Goal: Task Accomplishment & Management: Use online tool/utility

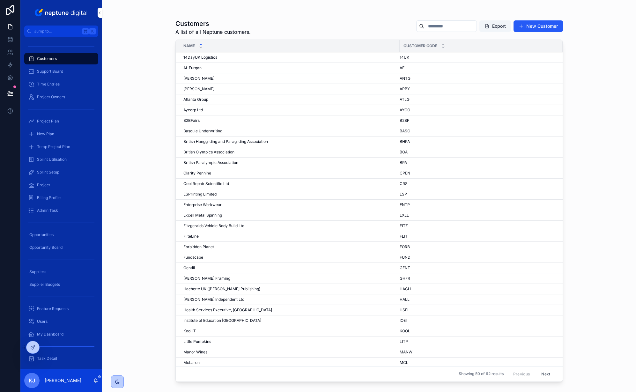
scroll to position [212, 0]
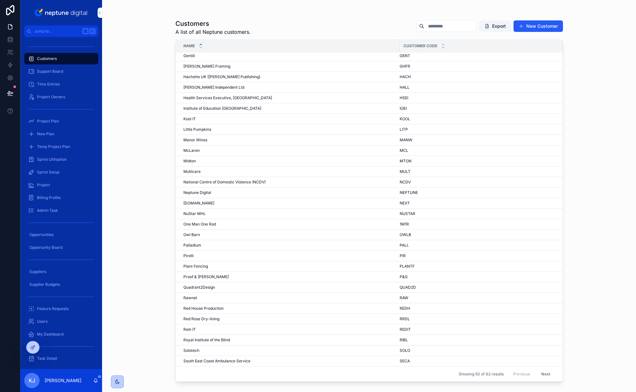
click at [546, 374] on button "Next" at bounding box center [546, 374] width 18 height 10
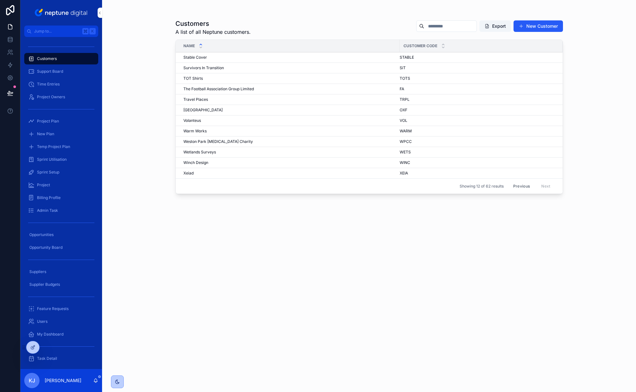
click at [215, 66] on span "Survivors In Transition" at bounding box center [203, 67] width 41 height 5
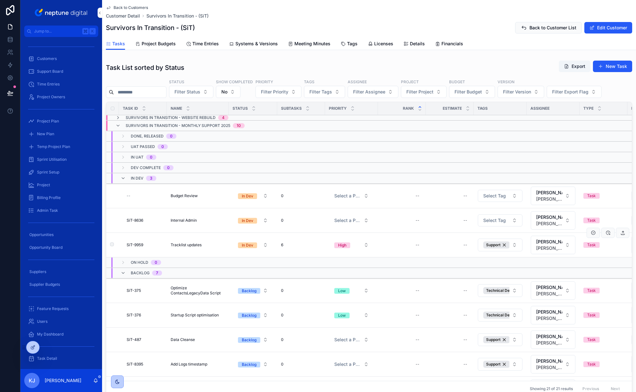
click at [209, 243] on div "Tracklist updates Tracklist updates" at bounding box center [198, 244] width 54 height 5
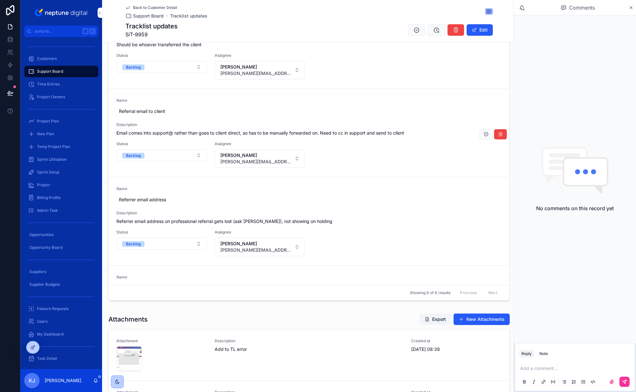
scroll to position [63, 0]
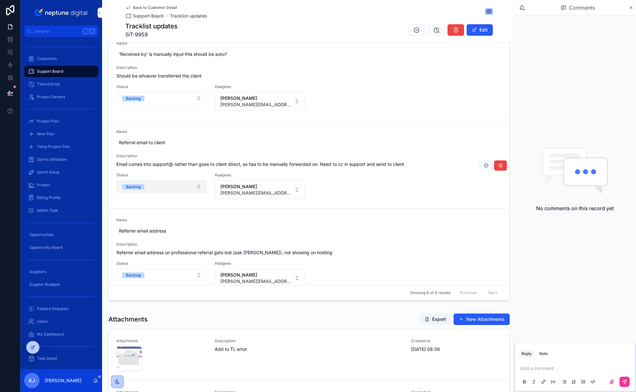
click at [200, 187] on button "Backlog" at bounding box center [162, 187] width 90 height 12
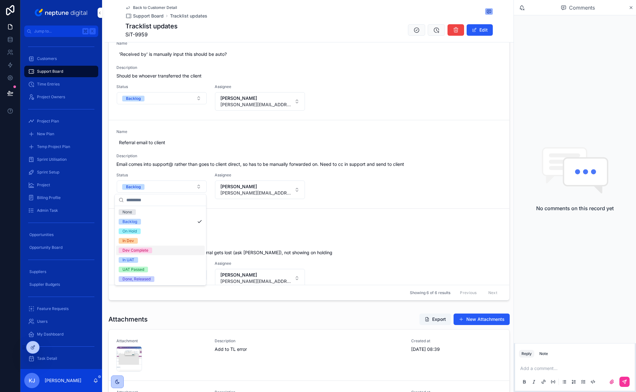
click at [173, 251] on div "Dev Complete" at bounding box center [160, 251] width 89 height 10
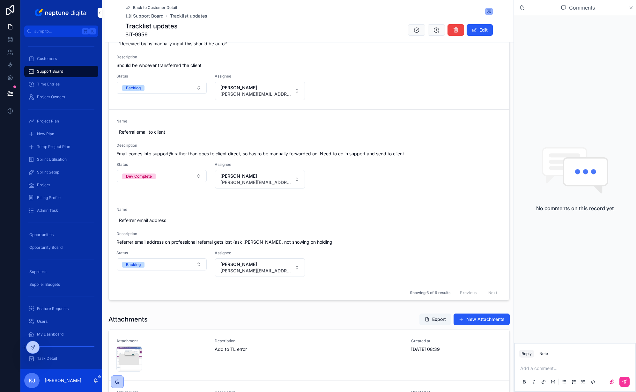
scroll to position [76, 0]
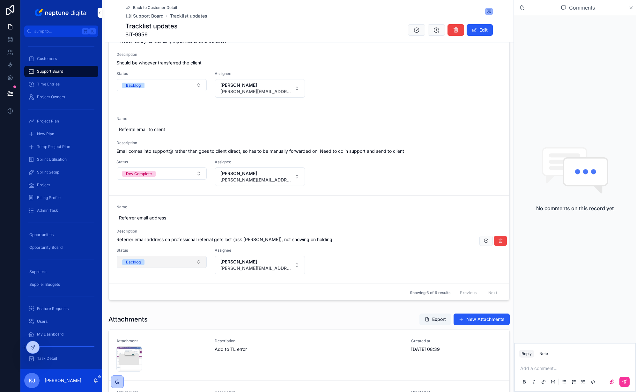
click at [197, 261] on button "Backlog" at bounding box center [162, 262] width 90 height 12
click at [183, 324] on div "Dev Complete" at bounding box center [160, 326] width 89 height 10
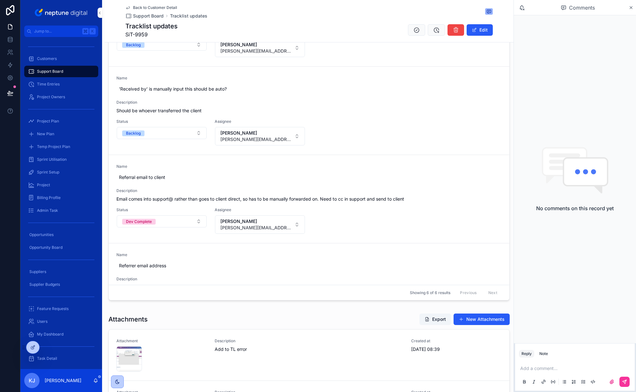
scroll to position [19, 0]
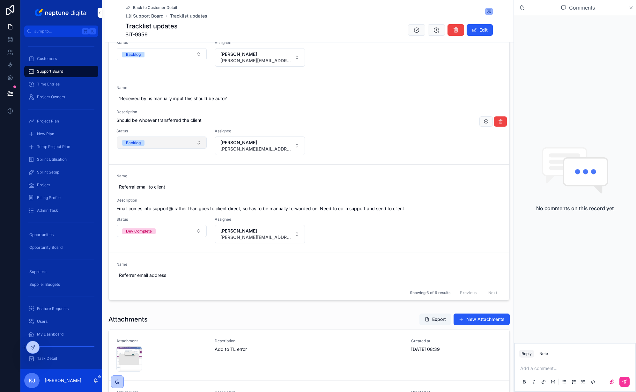
click at [186, 144] on button "Backlog" at bounding box center [162, 143] width 90 height 12
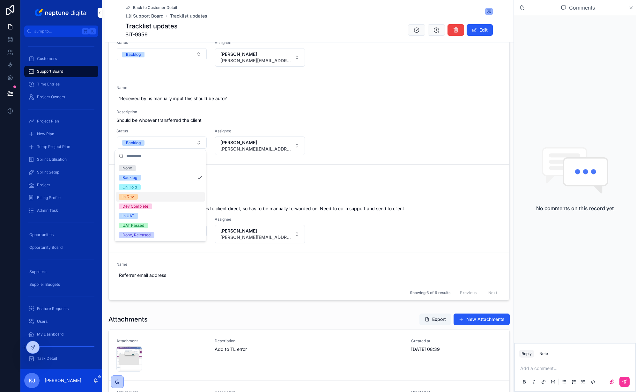
click at [164, 199] on div "In Dev" at bounding box center [160, 197] width 89 height 10
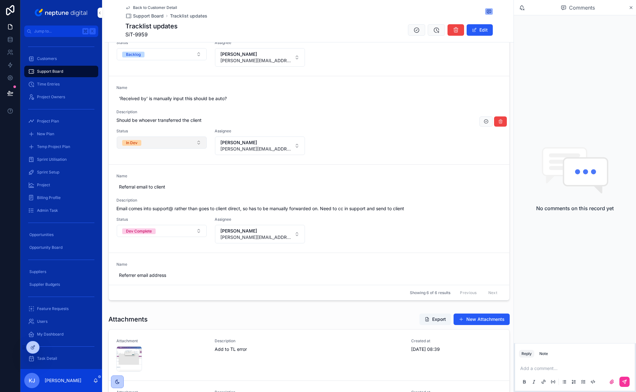
click at [192, 144] on button "In Dev" at bounding box center [162, 143] width 90 height 12
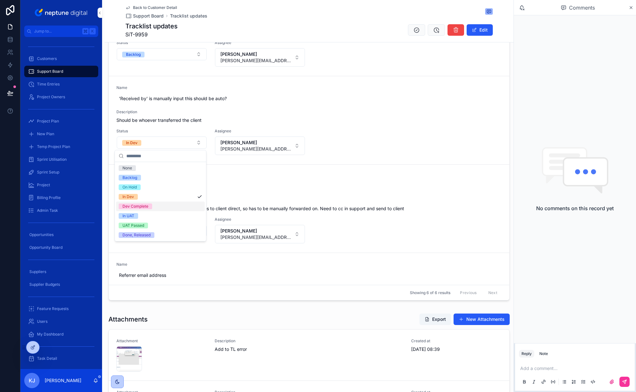
click at [167, 206] on div "Dev Complete" at bounding box center [160, 207] width 89 height 10
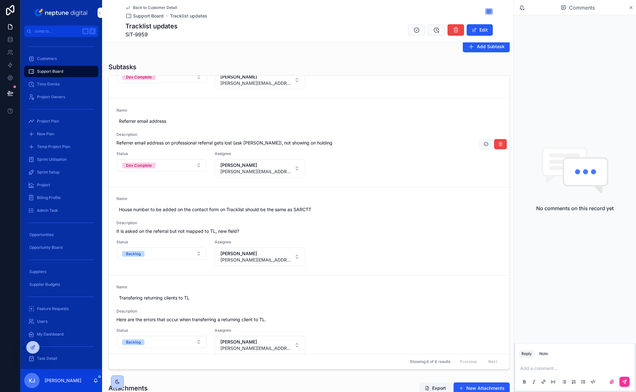
scroll to position [252, 0]
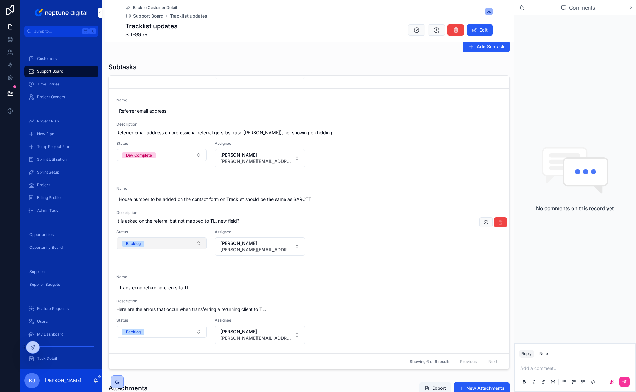
click at [197, 242] on button "Backlog" at bounding box center [162, 243] width 90 height 12
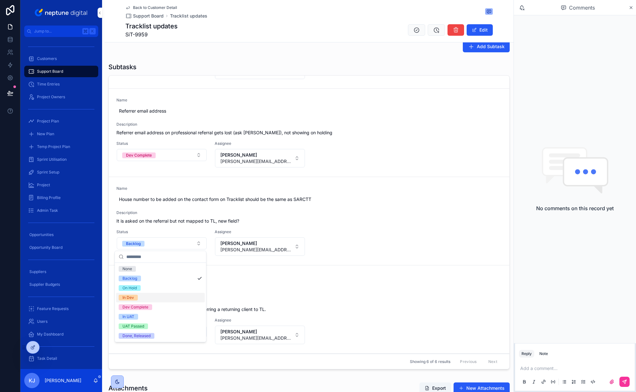
click at [172, 294] on div "In Dev" at bounding box center [160, 298] width 89 height 10
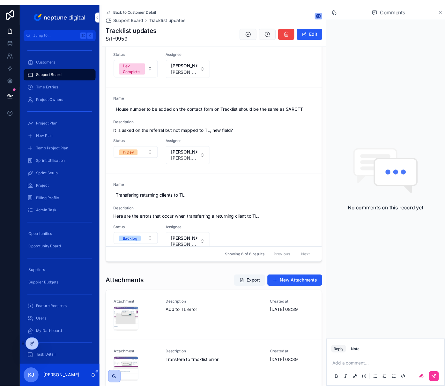
scroll to position [258, 0]
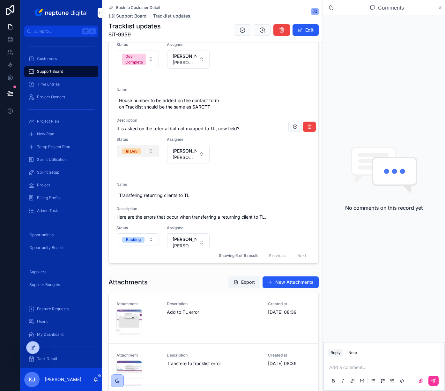
click at [150, 151] on button "In Dev" at bounding box center [138, 151] width 42 height 12
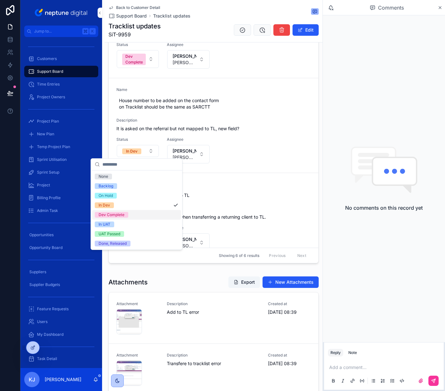
click at [140, 213] on div "Dev Complete" at bounding box center [136, 215] width 89 height 10
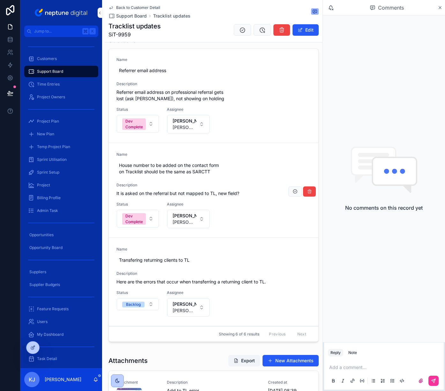
scroll to position [551, 0]
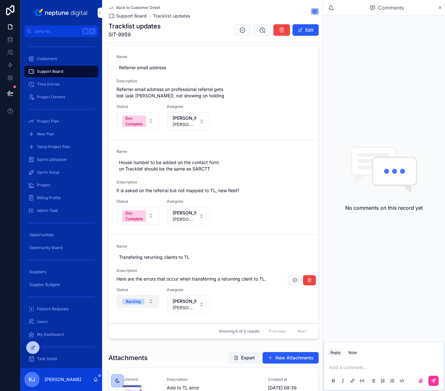
click at [144, 302] on button "Backlog" at bounding box center [138, 301] width 42 height 12
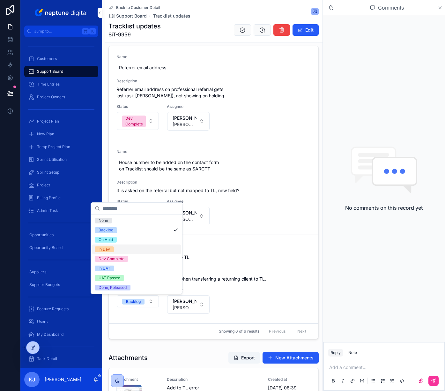
click at [128, 249] on div "In Dev" at bounding box center [136, 249] width 89 height 10
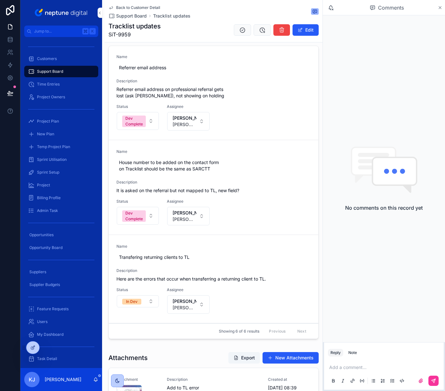
click at [440, 7] on icon "scrollable content" at bounding box center [440, 7] width 3 height 3
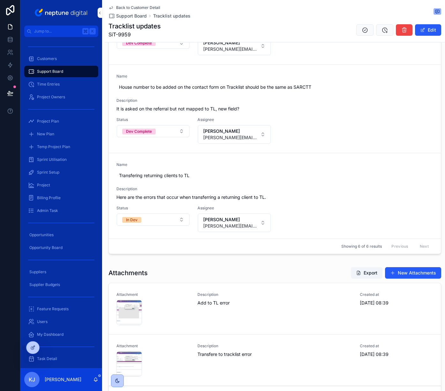
scroll to position [253, 0]
